Goal: Navigation & Orientation: Find specific page/section

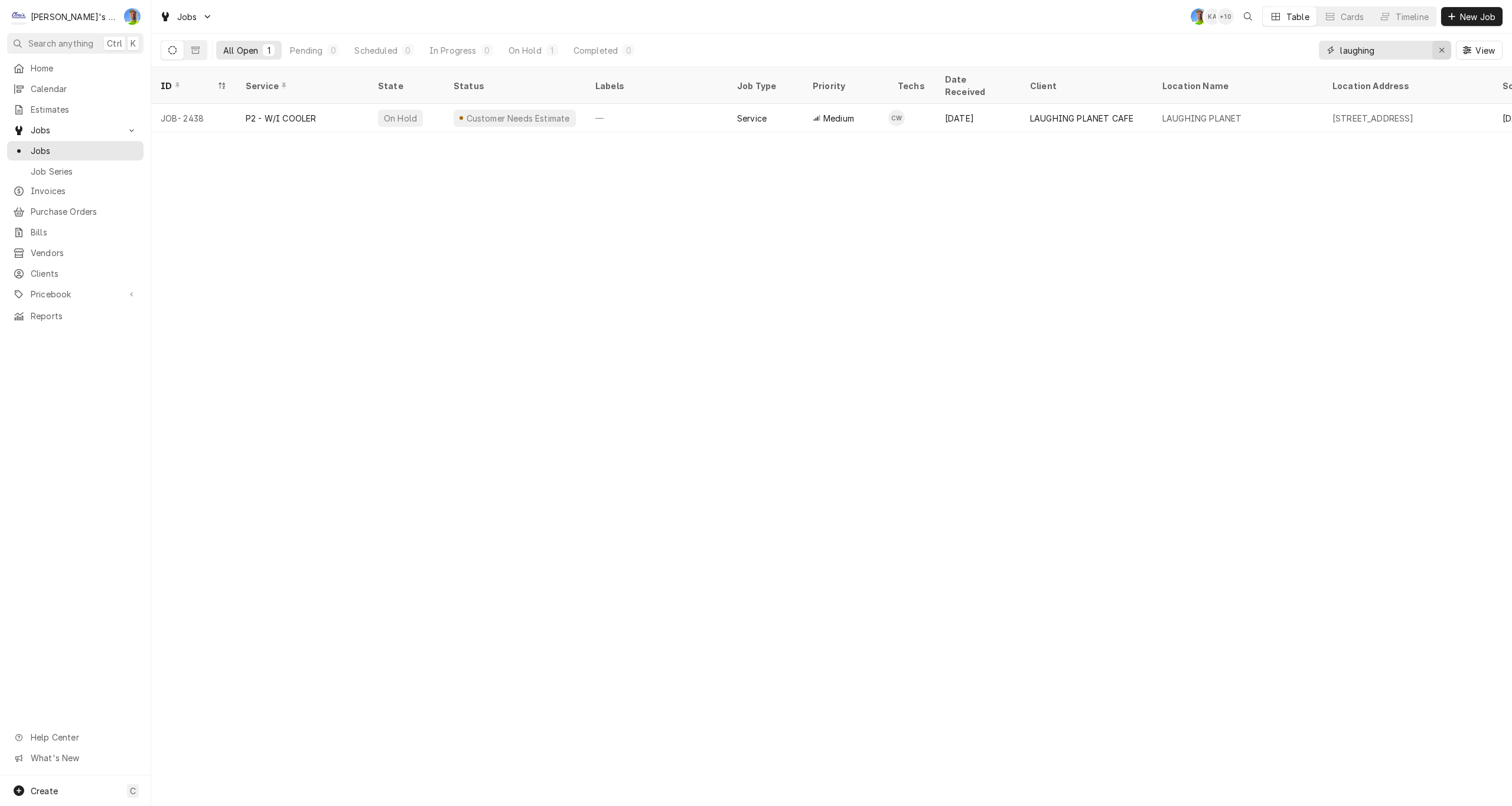
click at [1441, 52] on icon "Erase input" at bounding box center [1441, 50] width 7 height 8
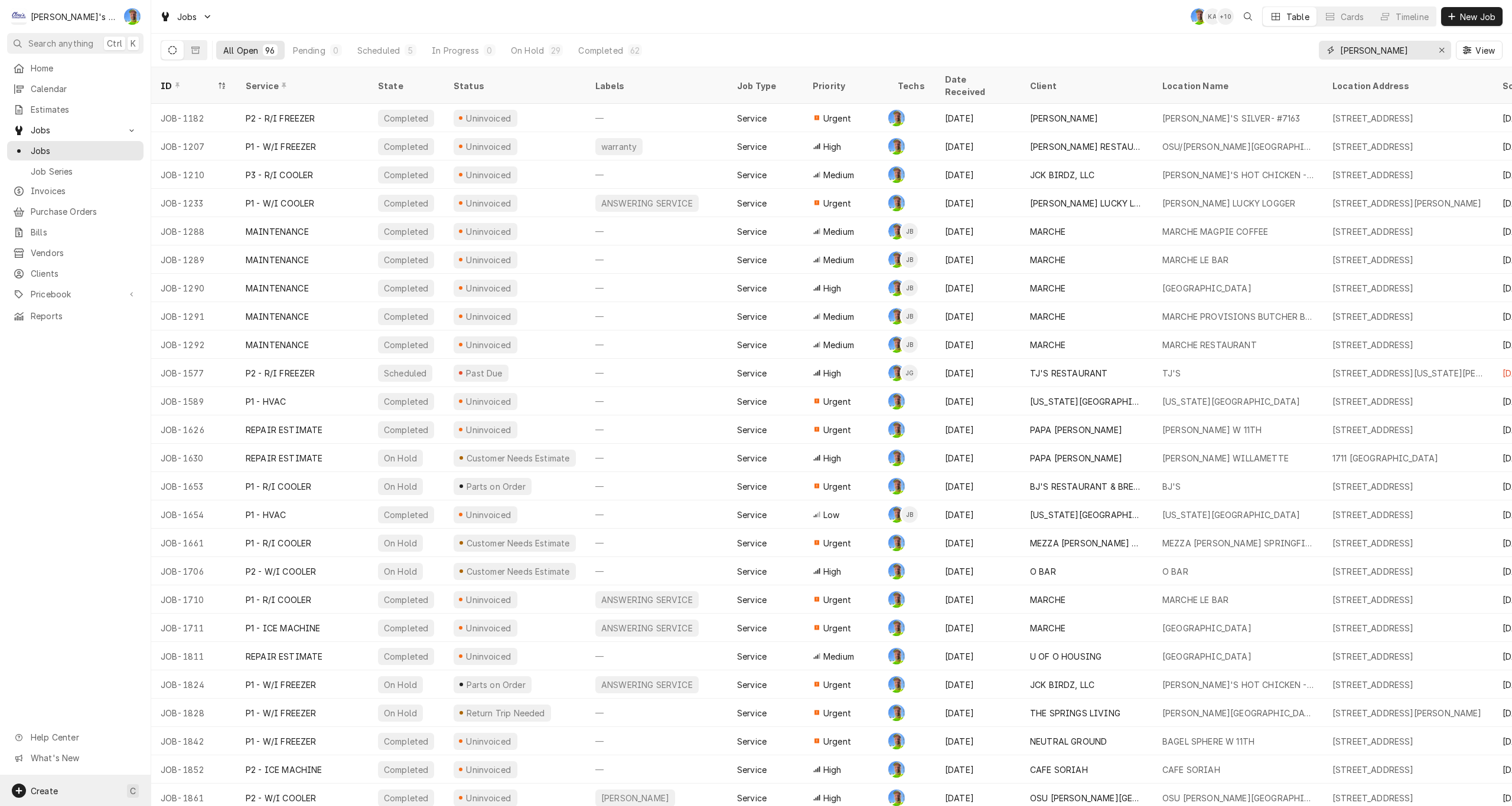
type input "greg"
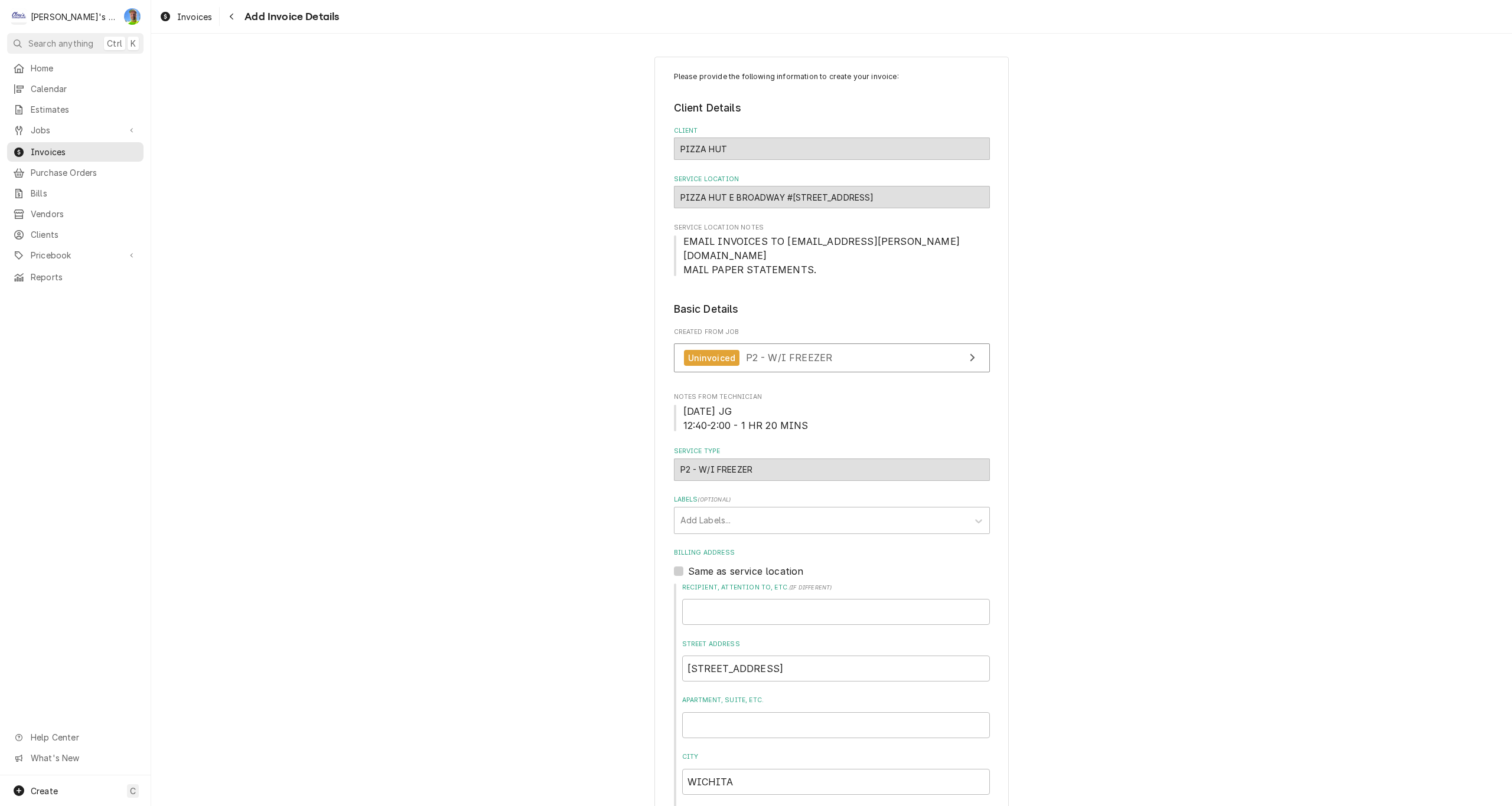
scroll to position [1595, 0]
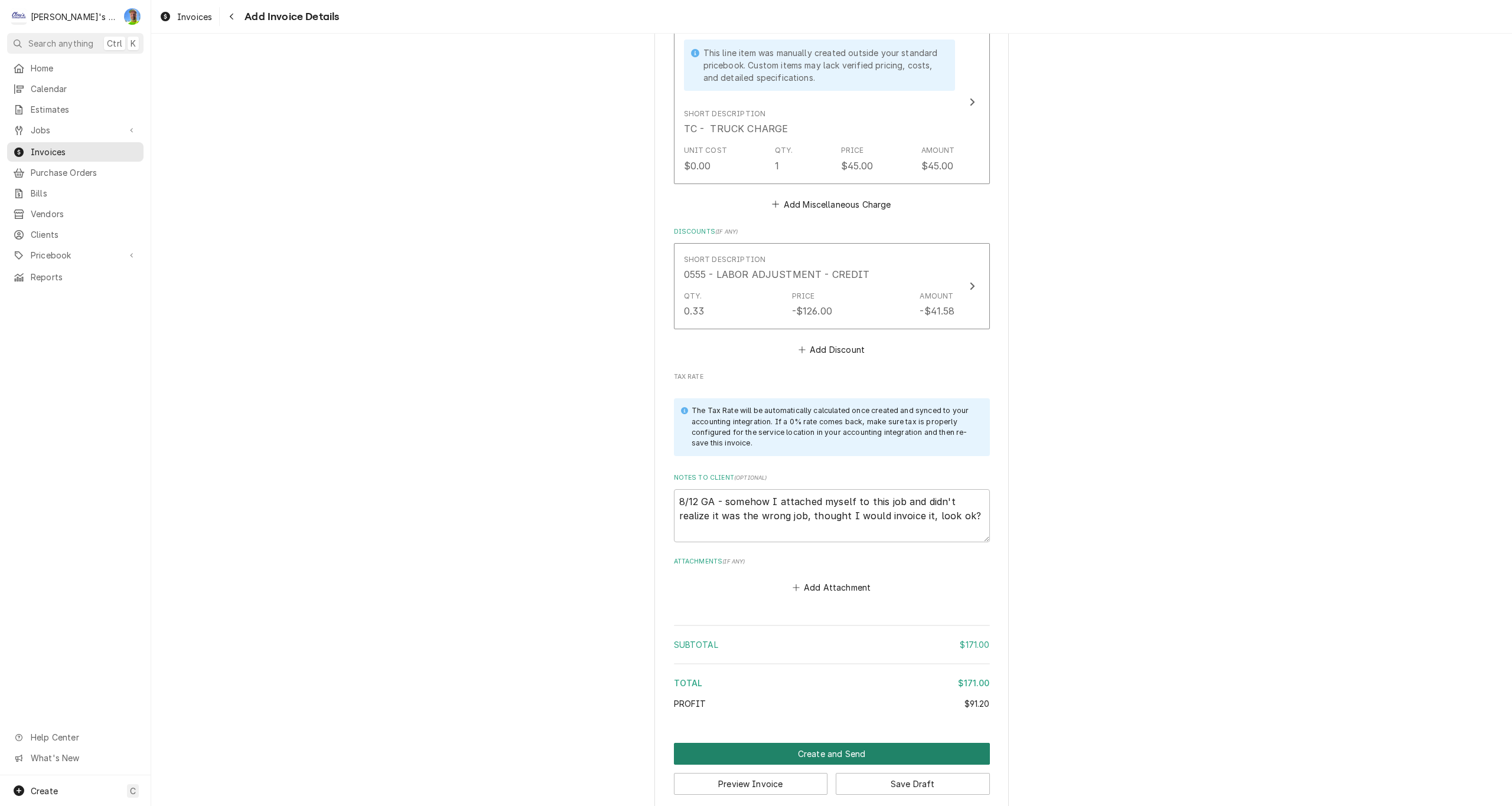
click at [944, 743] on button "Create and Send" at bounding box center [831, 754] width 316 height 22
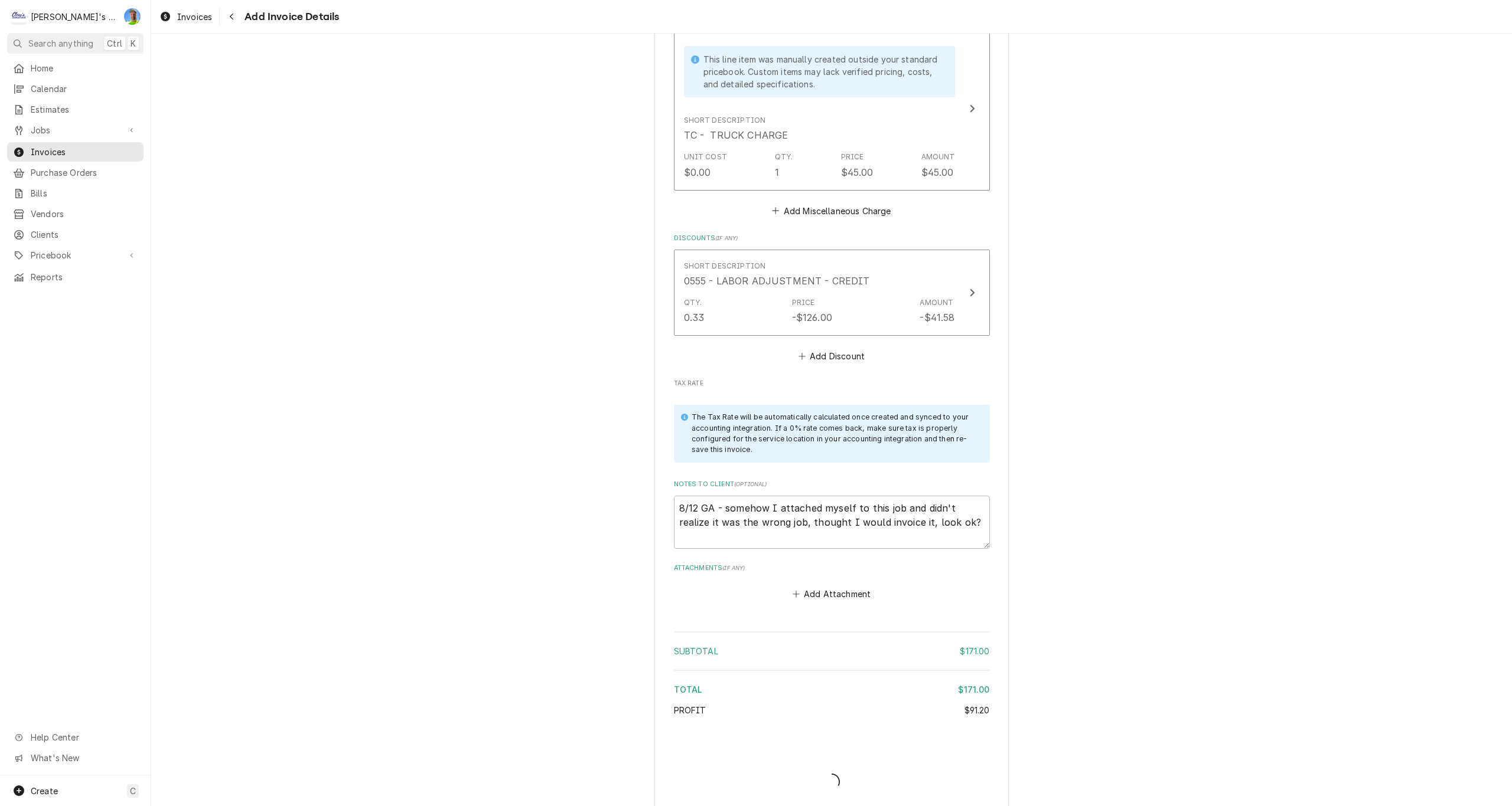
type textarea "x"
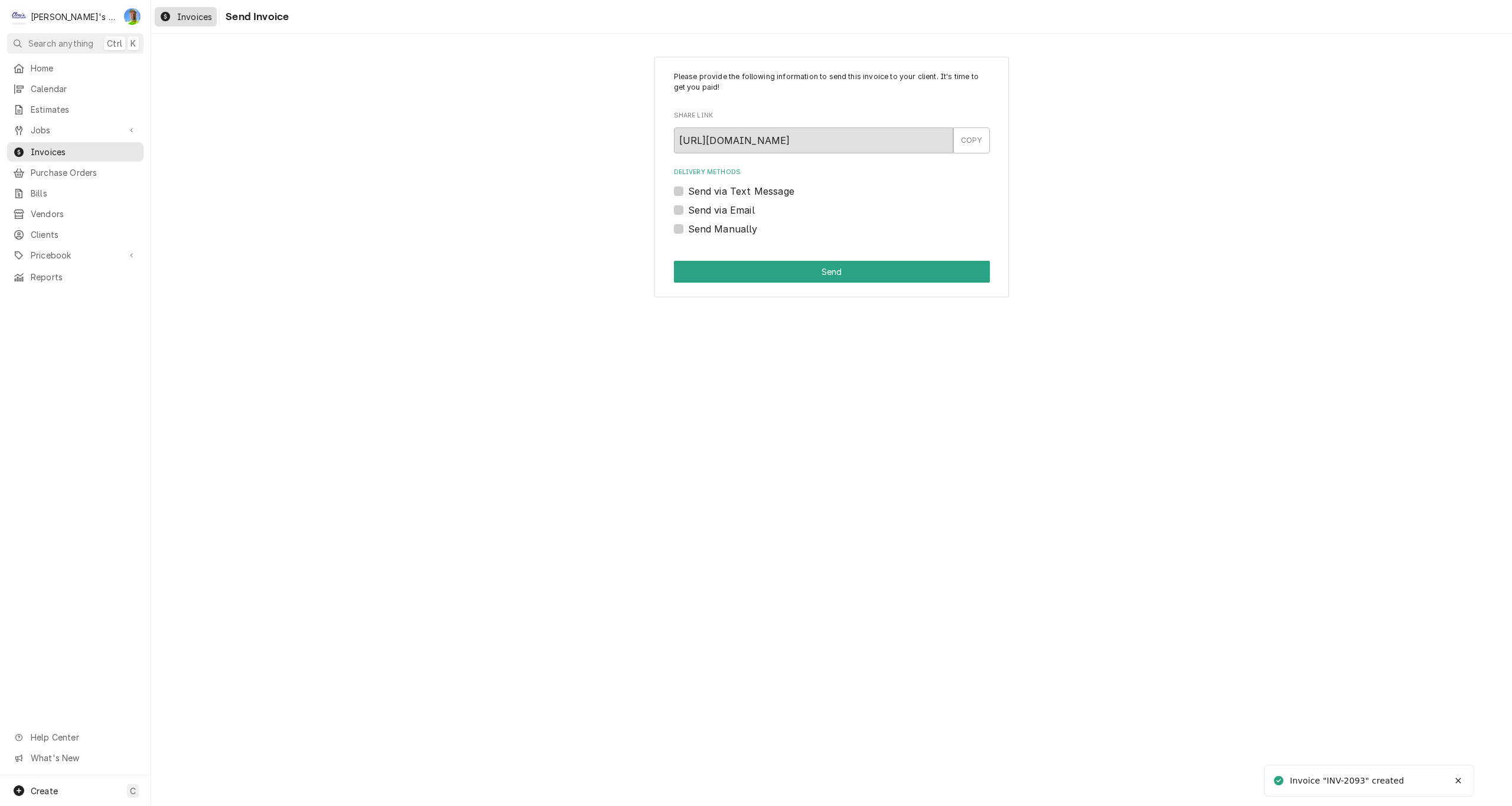
click at [171, 21] on div "Invoices" at bounding box center [185, 16] width 57 height 15
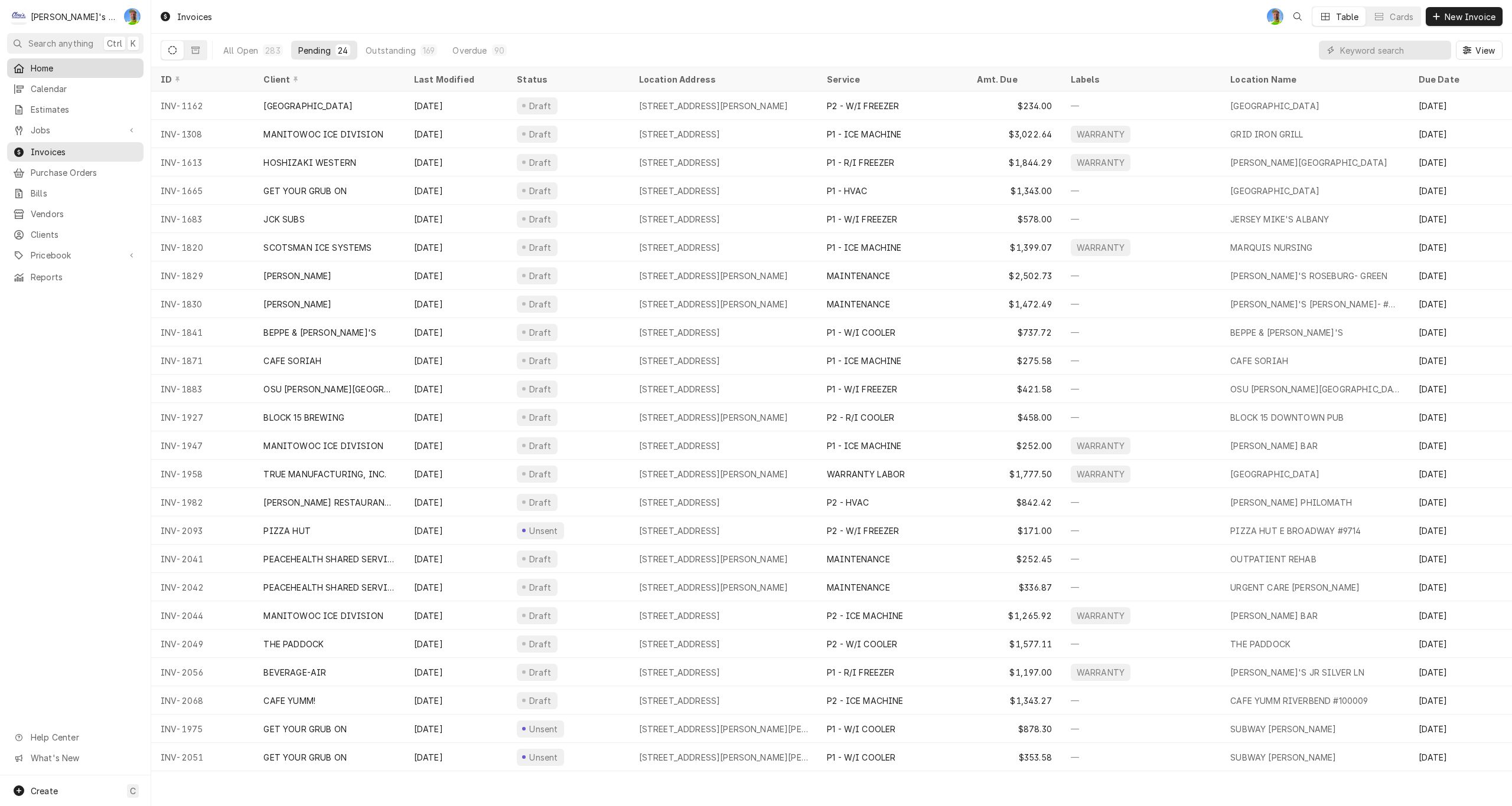
click at [97, 68] on span "Home" at bounding box center [84, 68] width 107 height 12
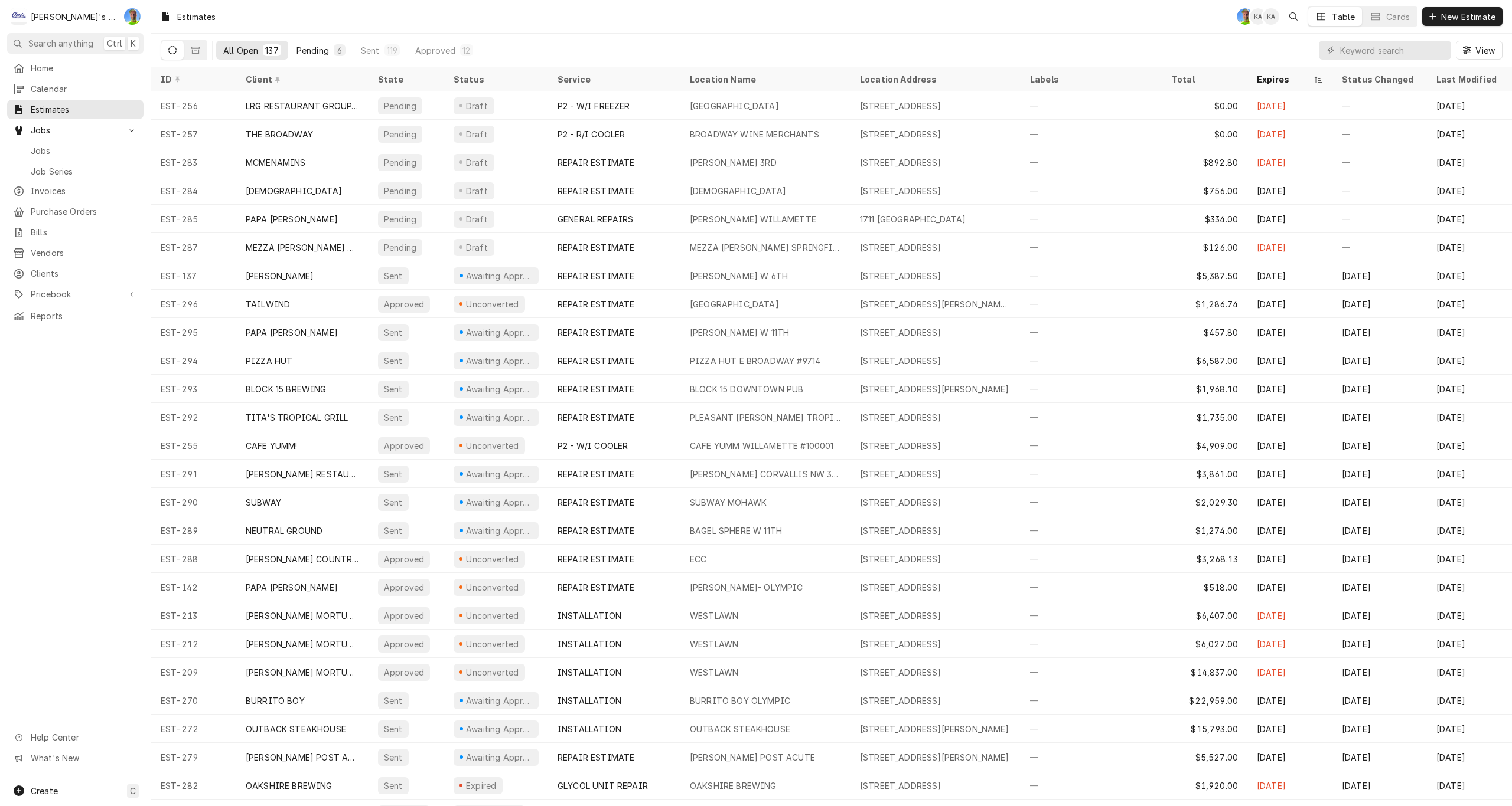
click at [319, 49] on div "Pending" at bounding box center [312, 50] width 33 height 12
